Goal: Check status: Check status

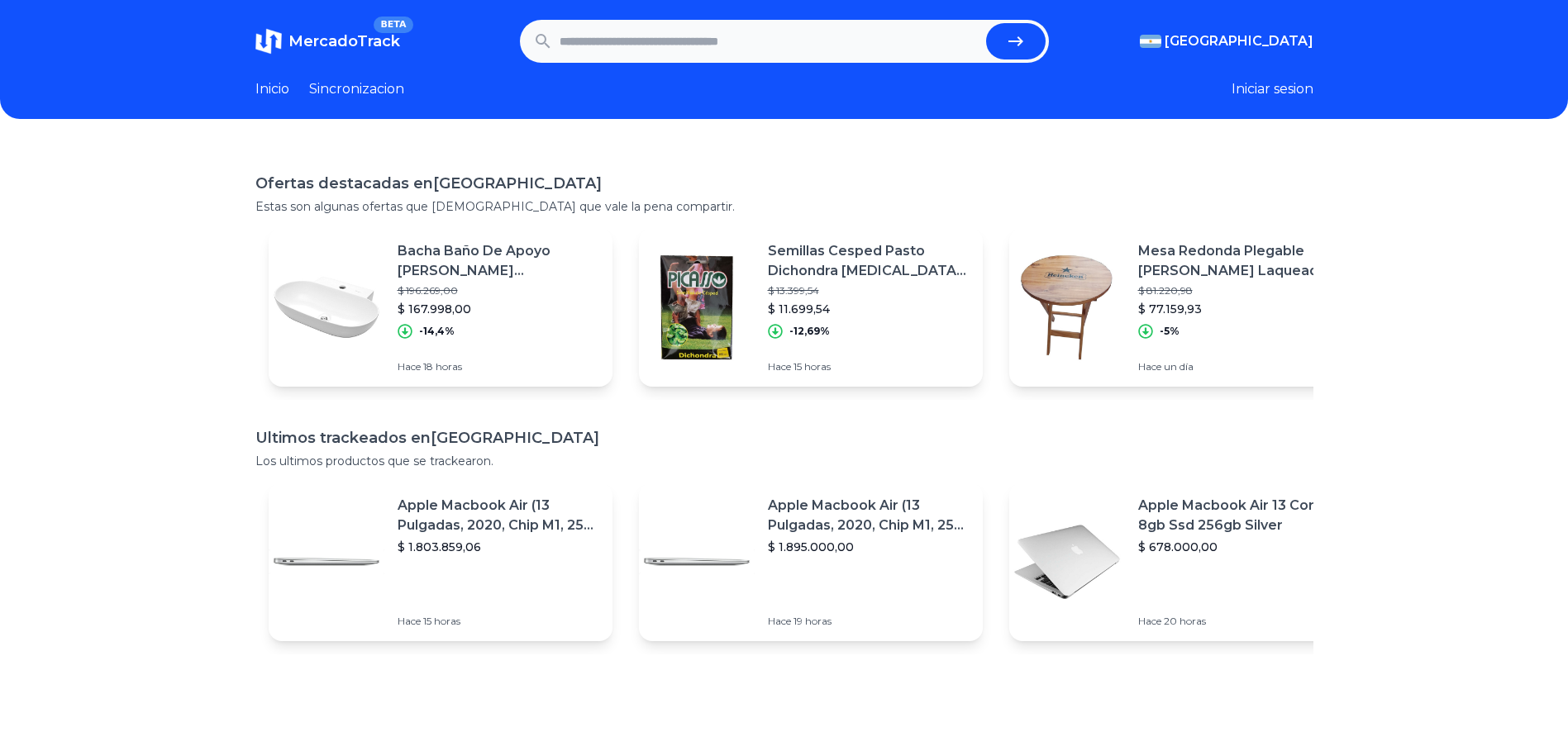
click at [693, 51] on input "text" at bounding box center [770, 41] width 420 height 36
click at [1034, 37] on button "submit" at bounding box center [1016, 41] width 59 height 36
type input "**********"
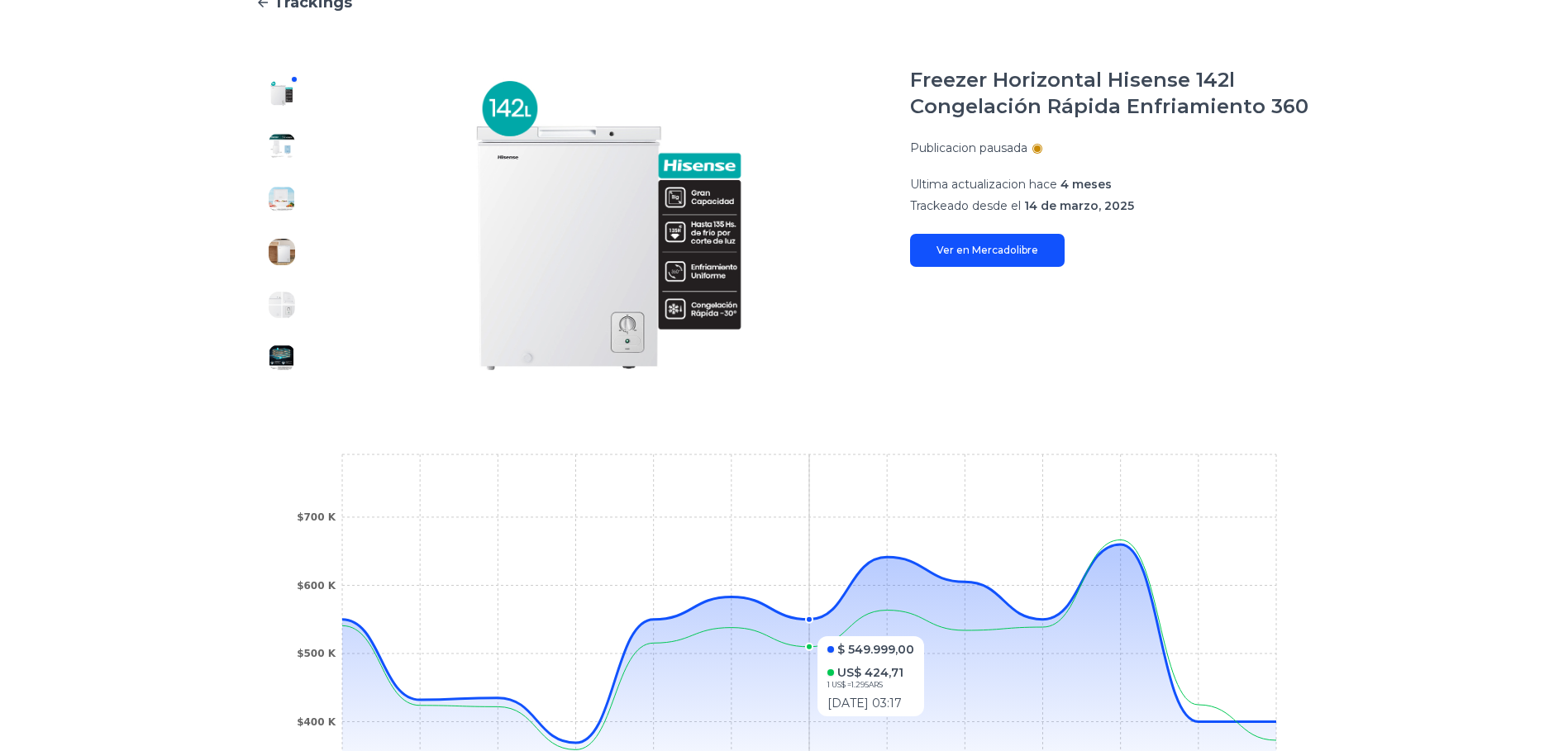
scroll to position [173, 0]
